Goal: Transaction & Acquisition: Purchase product/service

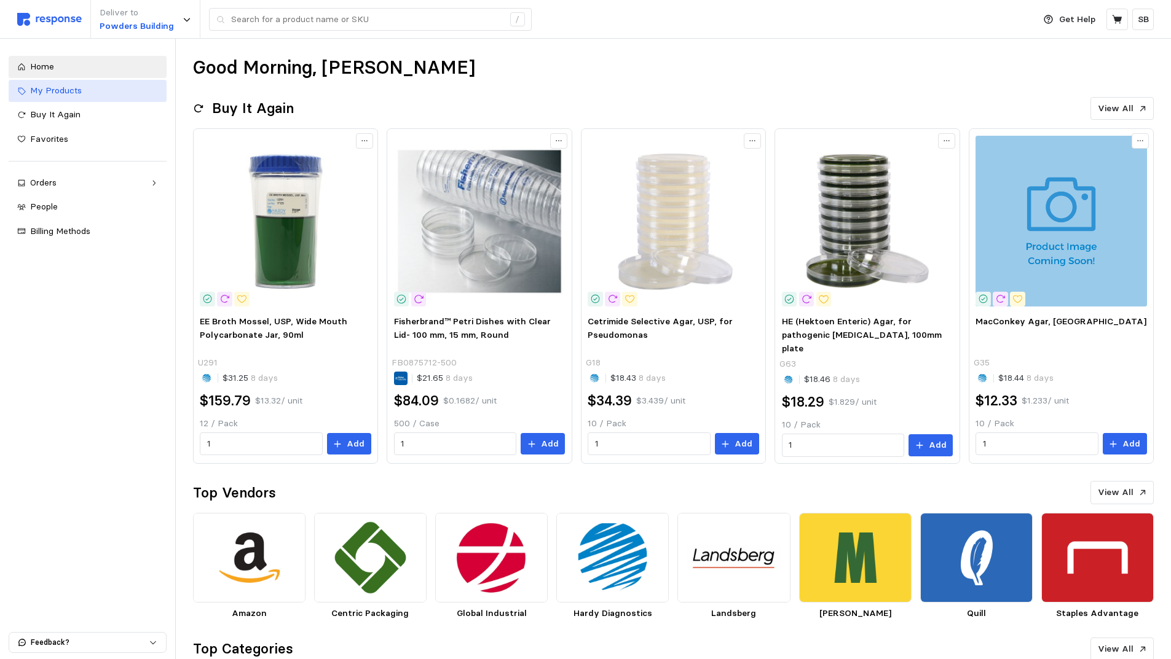
click at [68, 89] on span "My Products" at bounding box center [56, 90] width 52 height 11
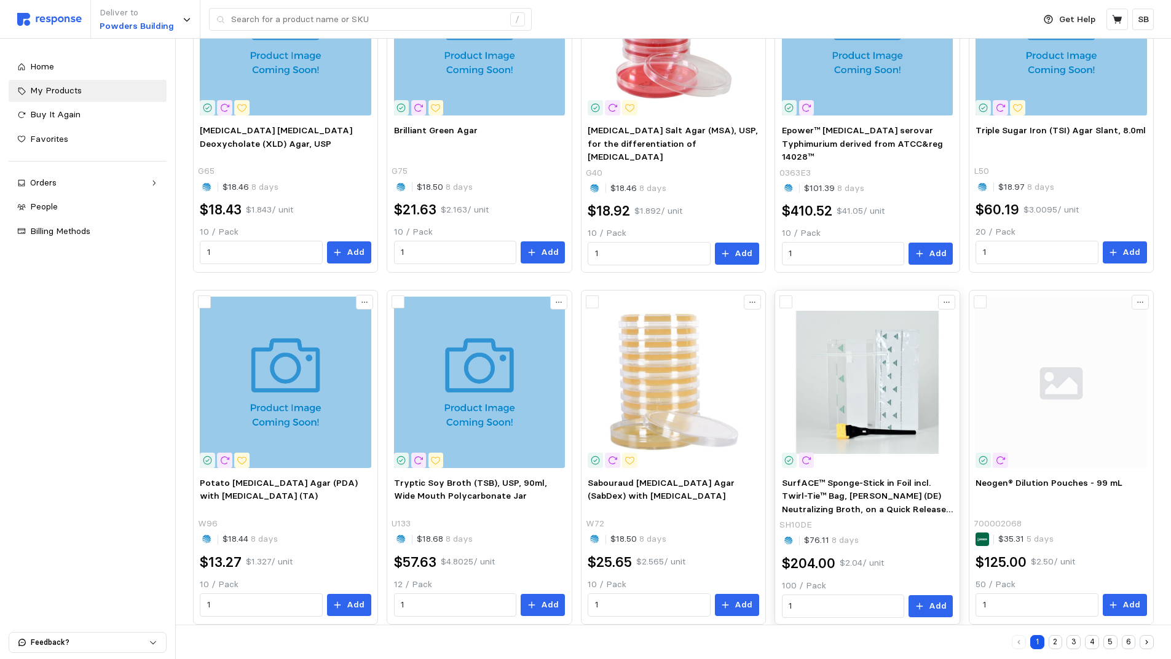
scroll to position [569, 0]
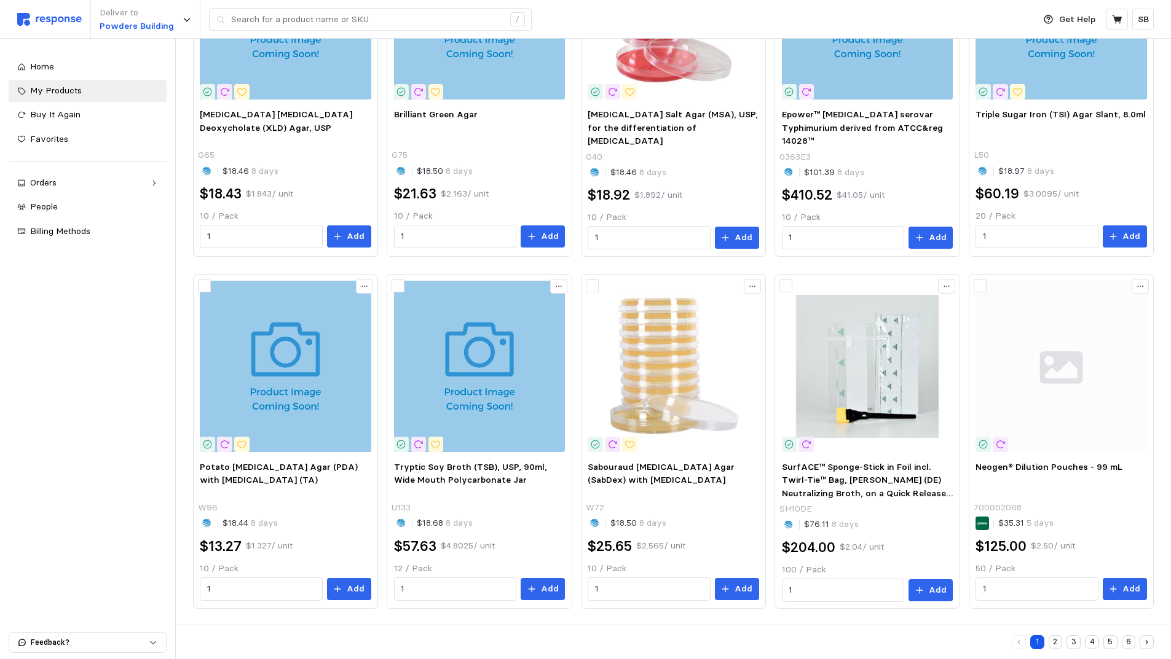
click at [1056, 638] on button "2" at bounding box center [1055, 642] width 14 height 14
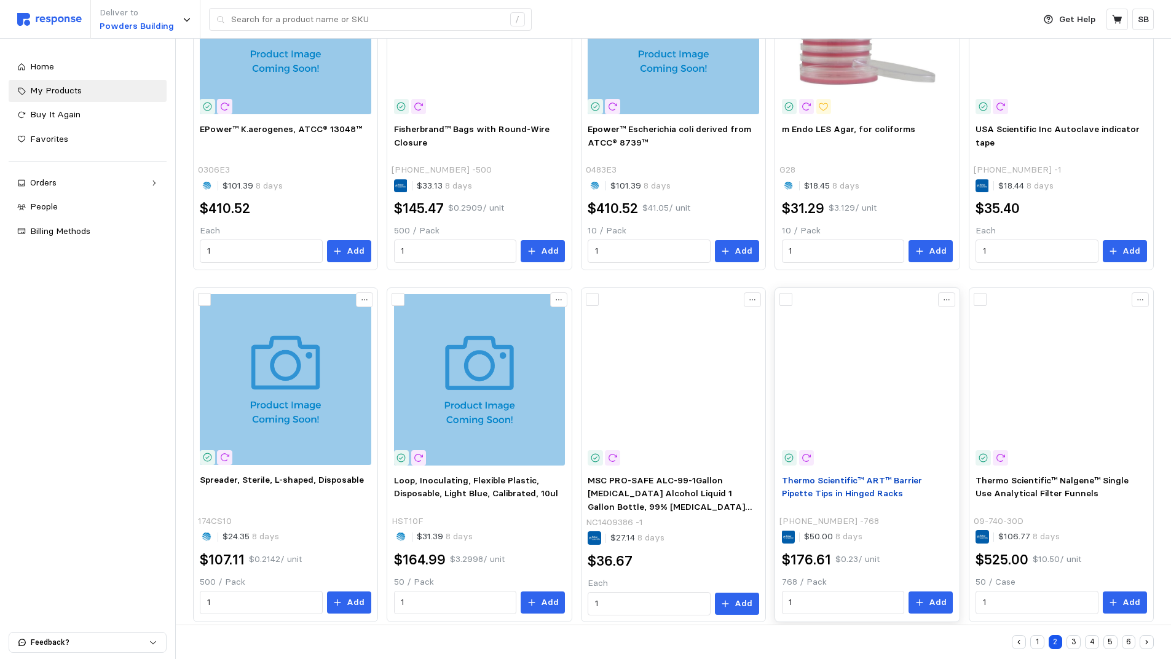
scroll to position [568, 0]
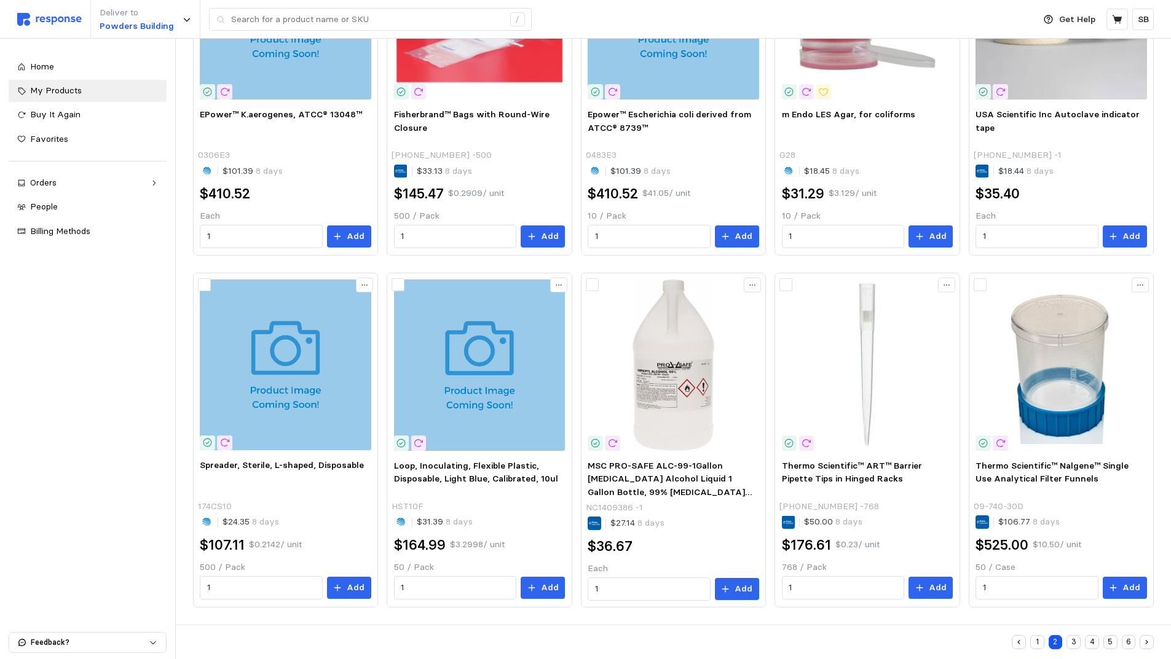
click at [1073, 638] on button "3" at bounding box center [1073, 642] width 14 height 14
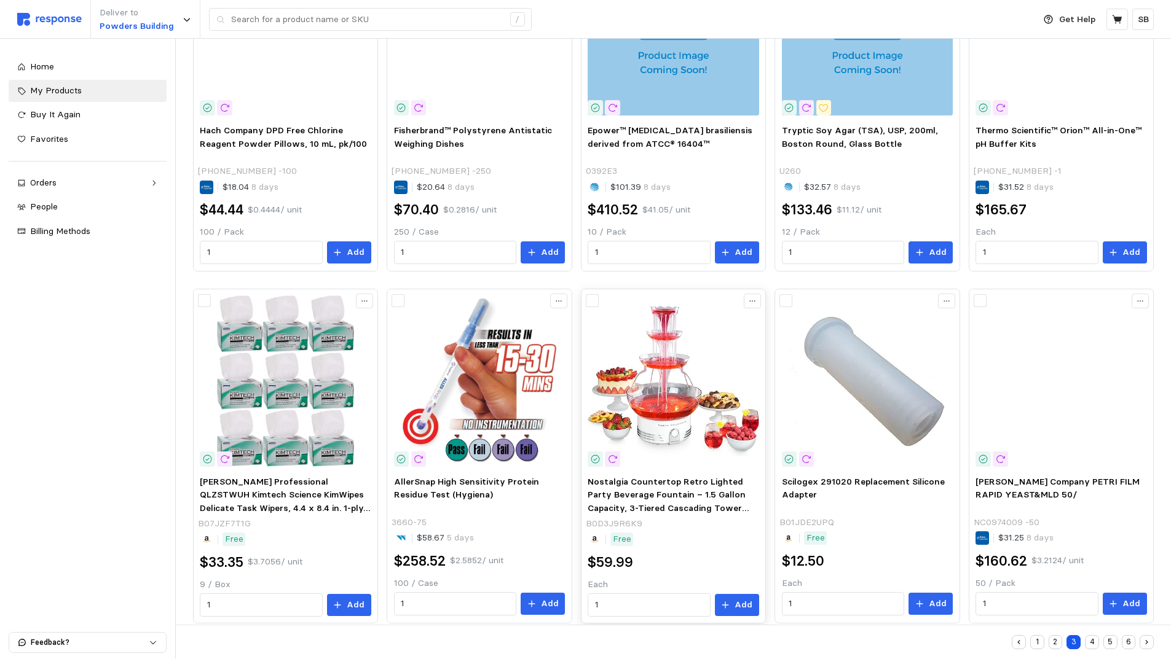
scroll to position [569, 0]
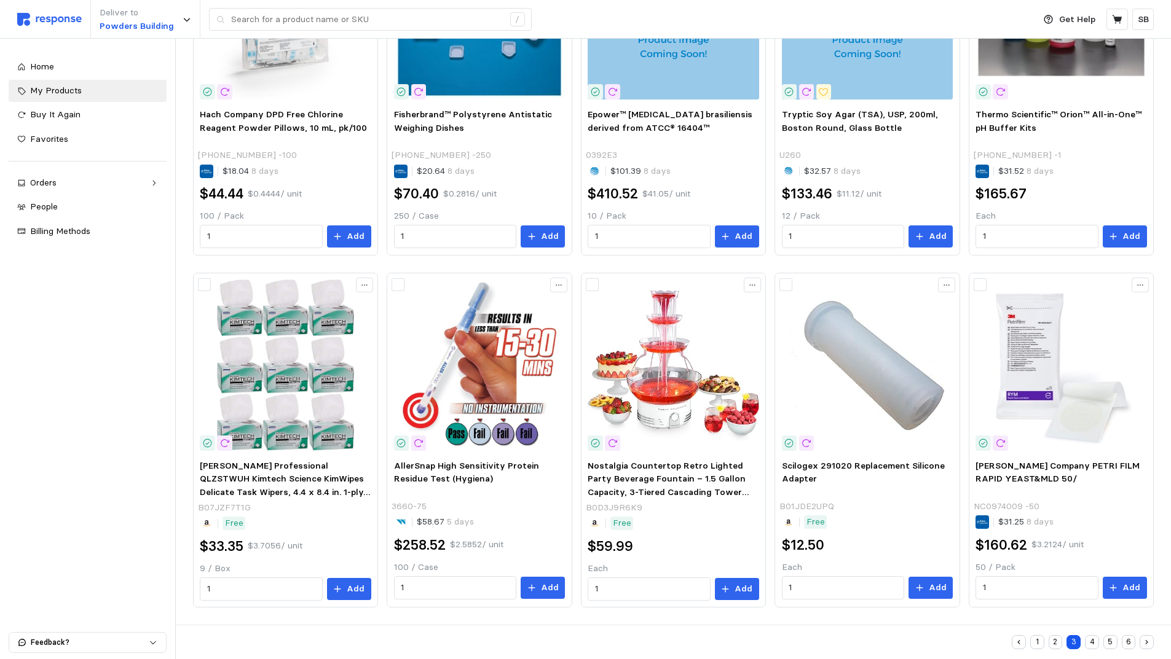
click at [1093, 638] on button "4" at bounding box center [1092, 642] width 14 height 14
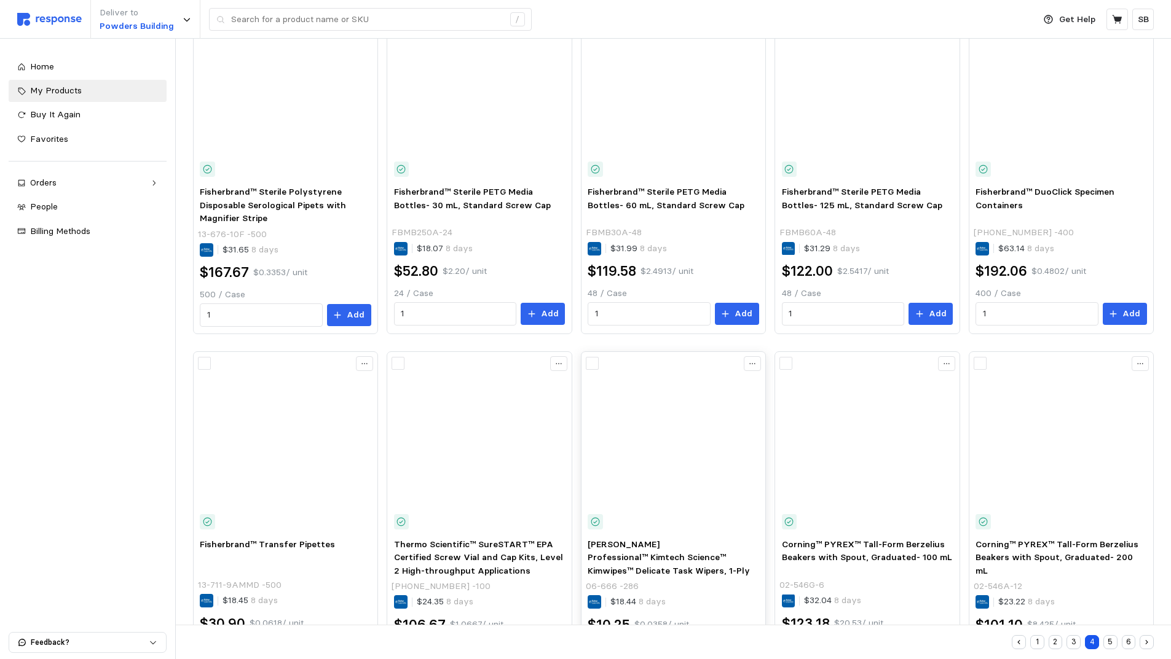
scroll to position [570, 0]
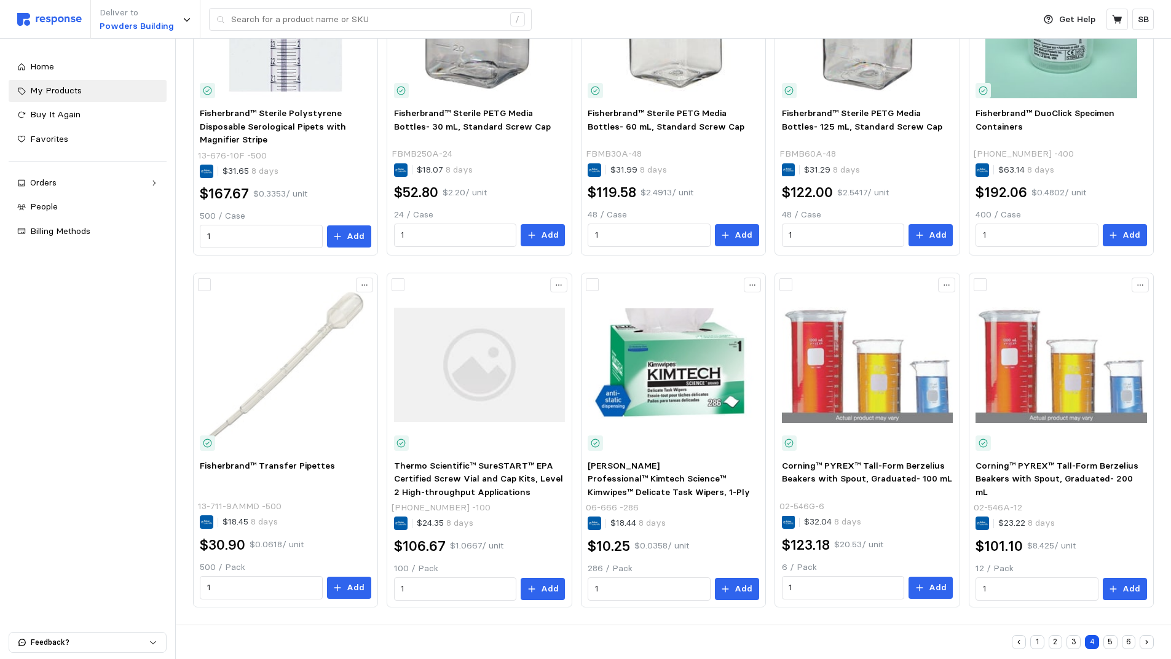
click at [1107, 638] on button "5" at bounding box center [1110, 642] width 14 height 14
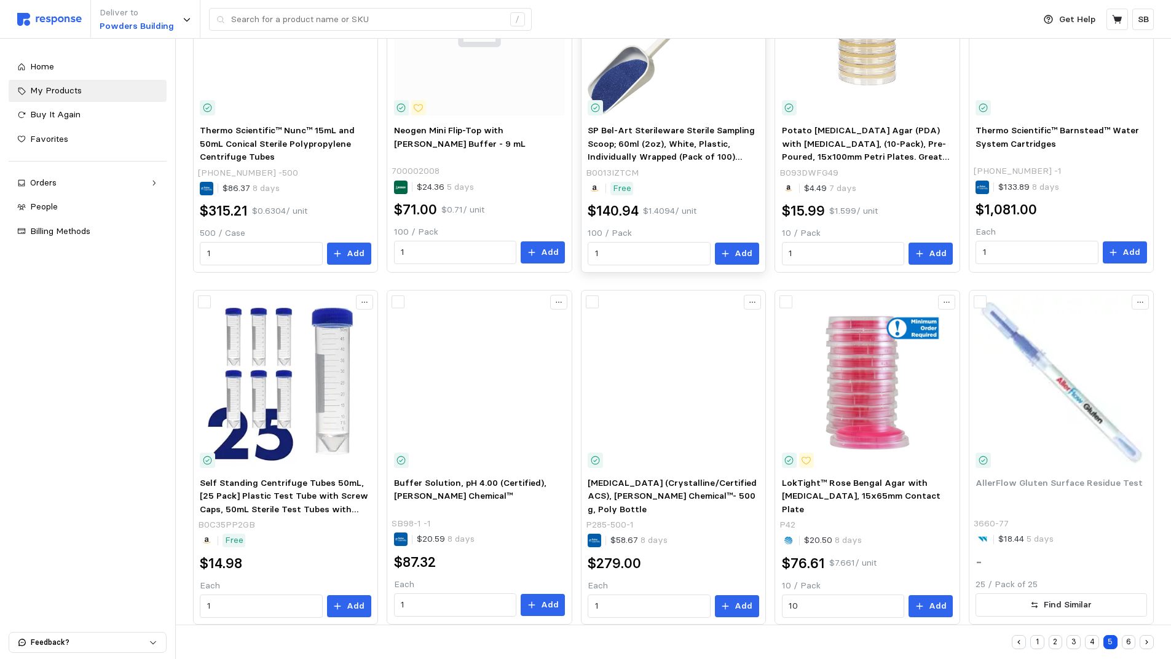
scroll to position [569, 0]
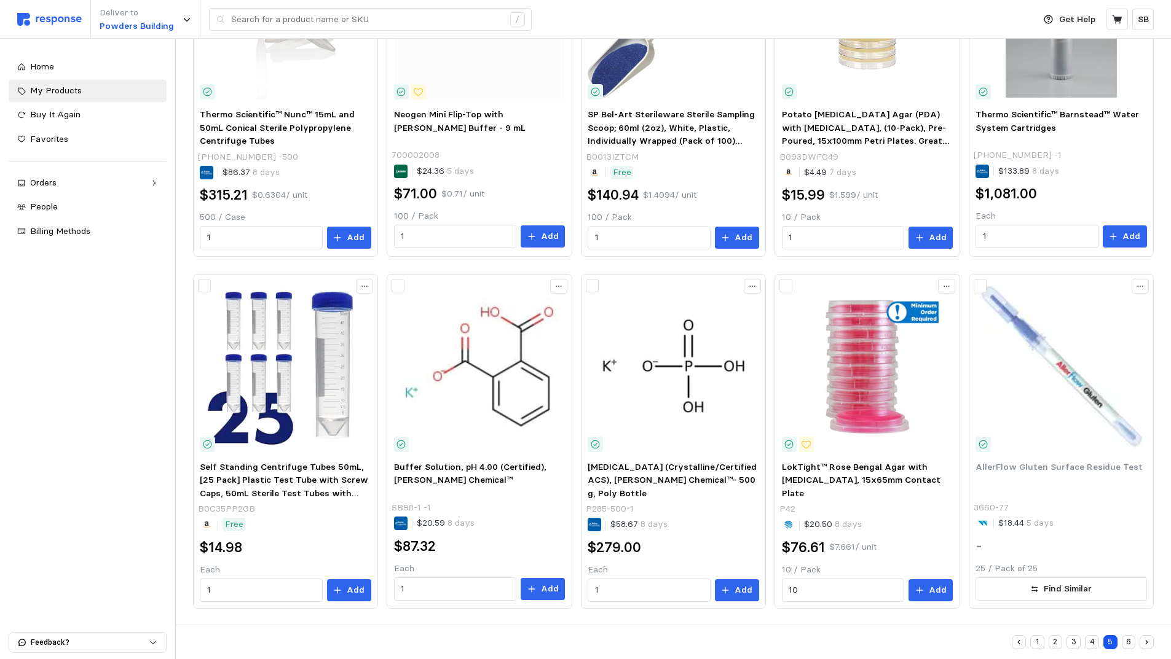
click at [1129, 638] on button "6" at bounding box center [1129, 642] width 14 height 14
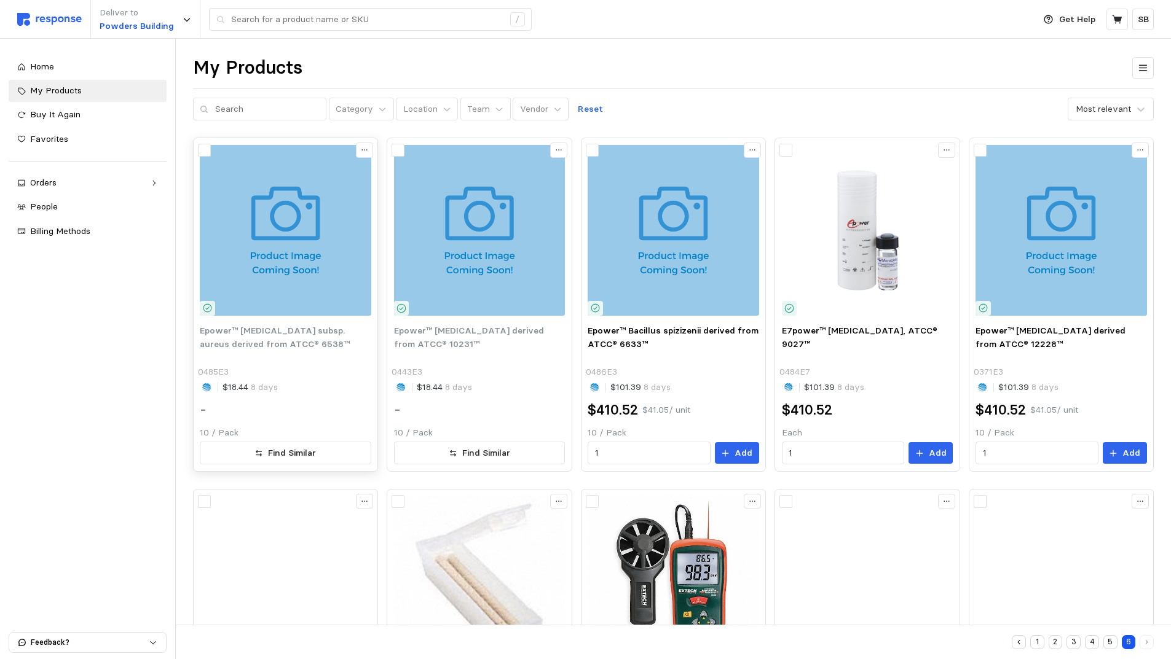
click at [271, 338] on span "Epower™ [MEDICAL_DATA] subsp. aureus derived from ATCC® 6538™" at bounding box center [275, 337] width 150 height 25
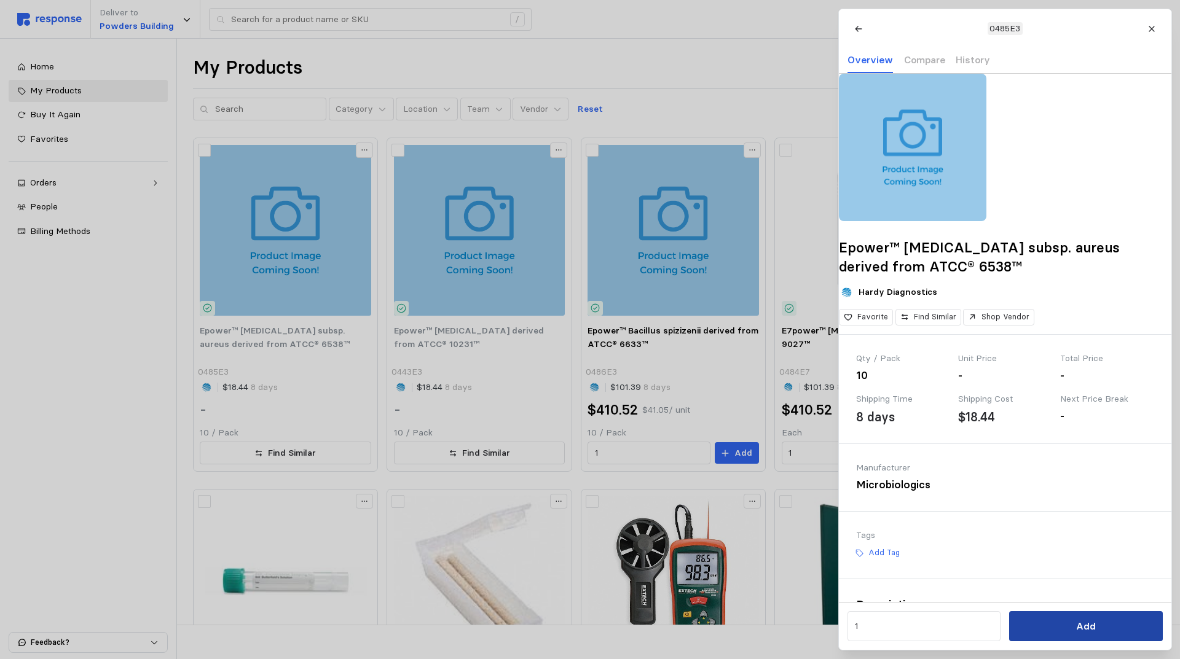
click at [1066, 631] on button "Add" at bounding box center [1085, 626] width 153 height 30
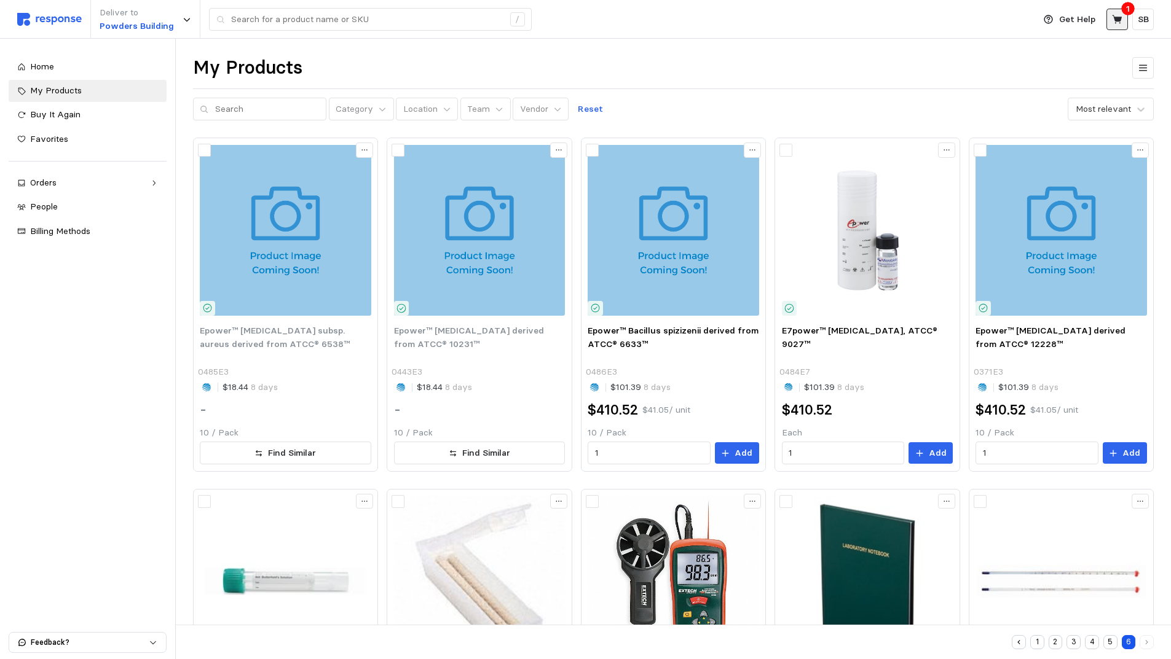
click at [1118, 20] on icon at bounding box center [1117, 19] width 10 height 9
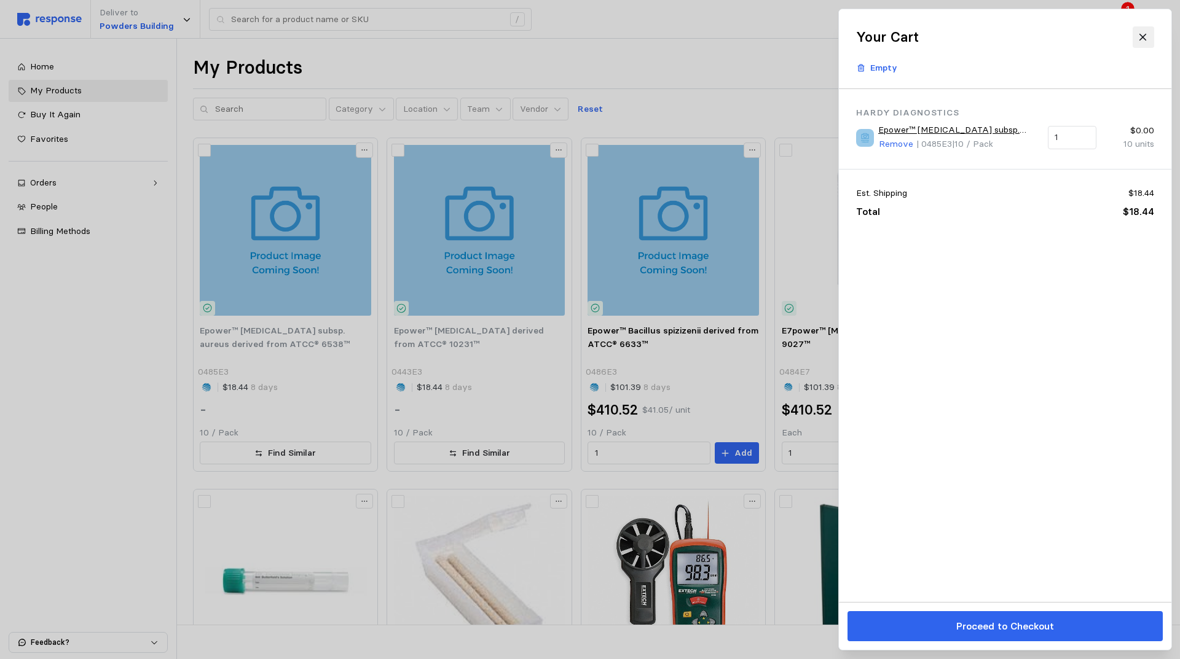
click at [1143, 38] on icon at bounding box center [1143, 37] width 11 height 11
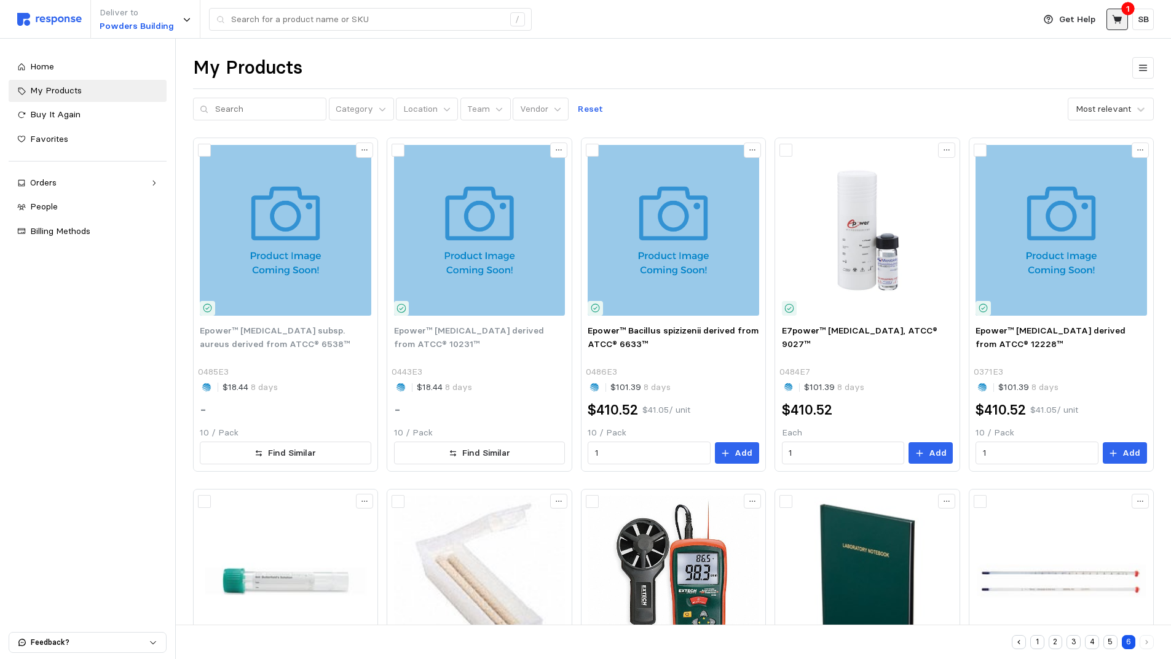
click at [1120, 13] on button at bounding box center [1117, 20] width 22 height 22
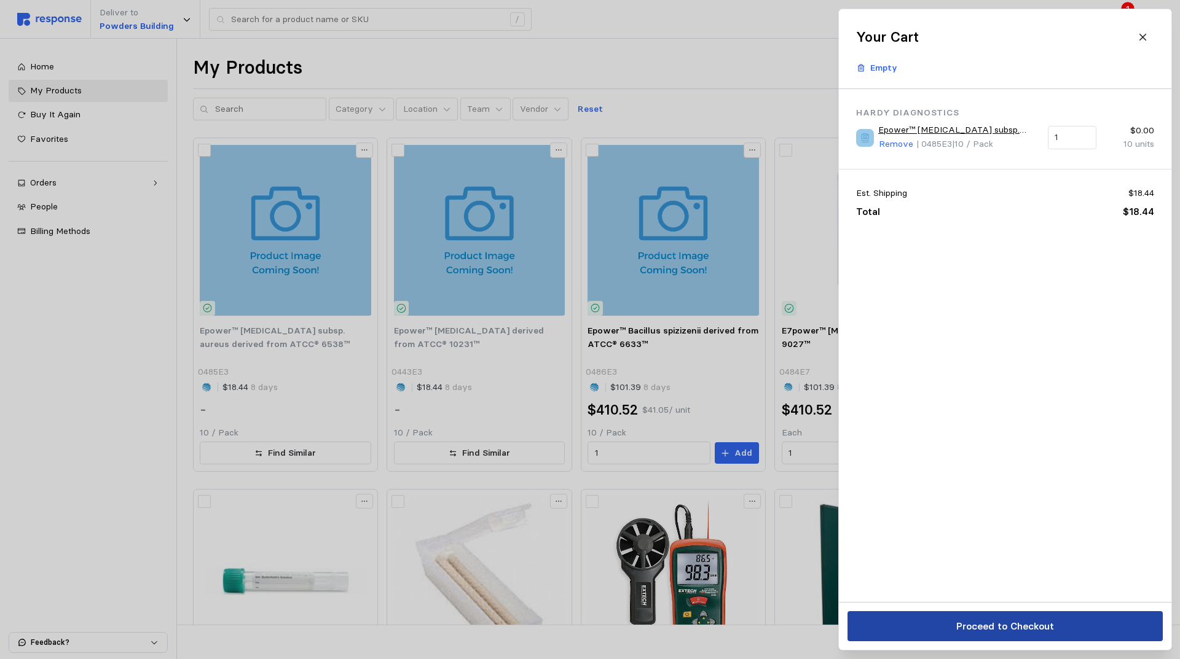
click at [994, 629] on p "Proceed to Checkout" at bounding box center [1005, 626] width 98 height 15
